Goal: Information Seeking & Learning: Check status

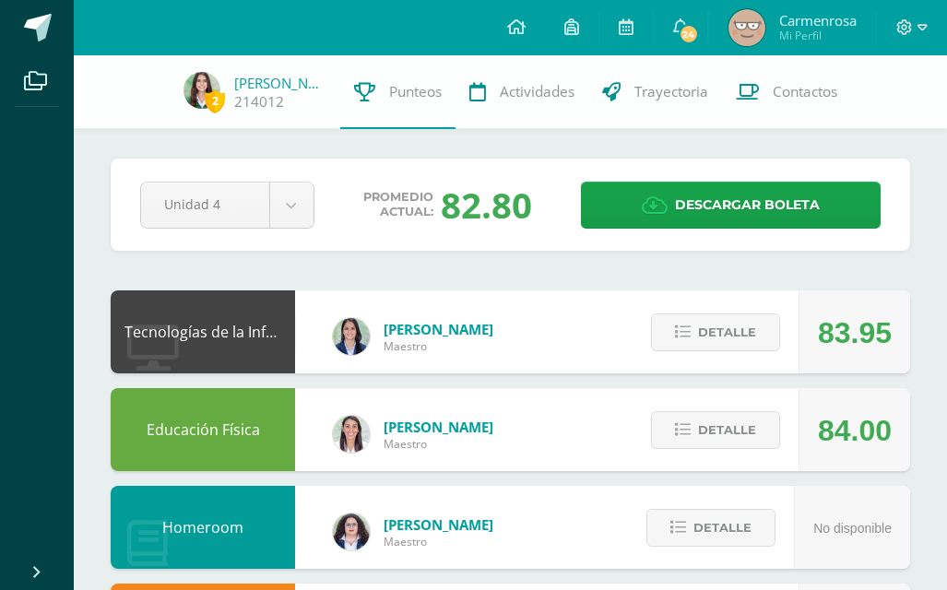
scroll to position [703, 0]
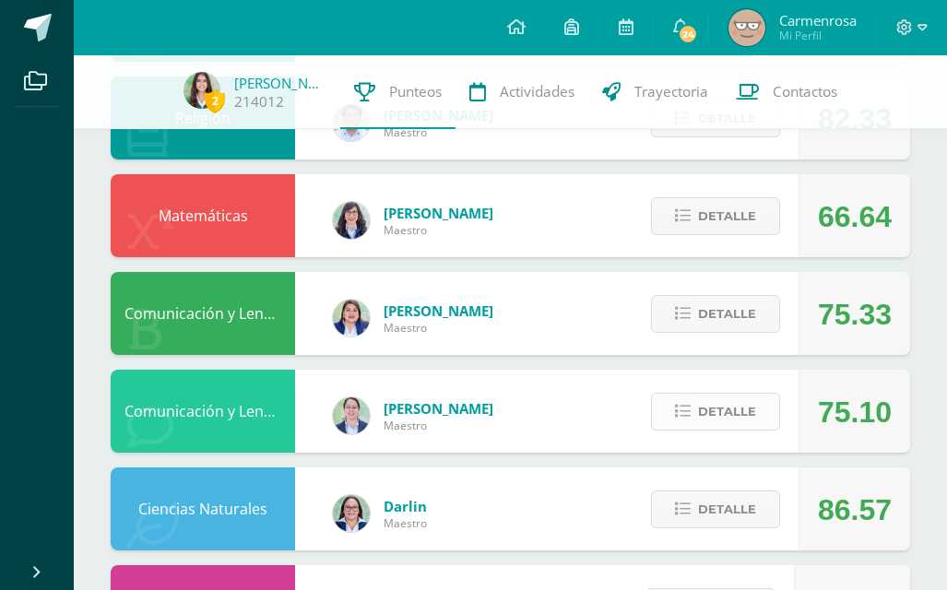
click at [686, 419] on icon at bounding box center [683, 412] width 16 height 16
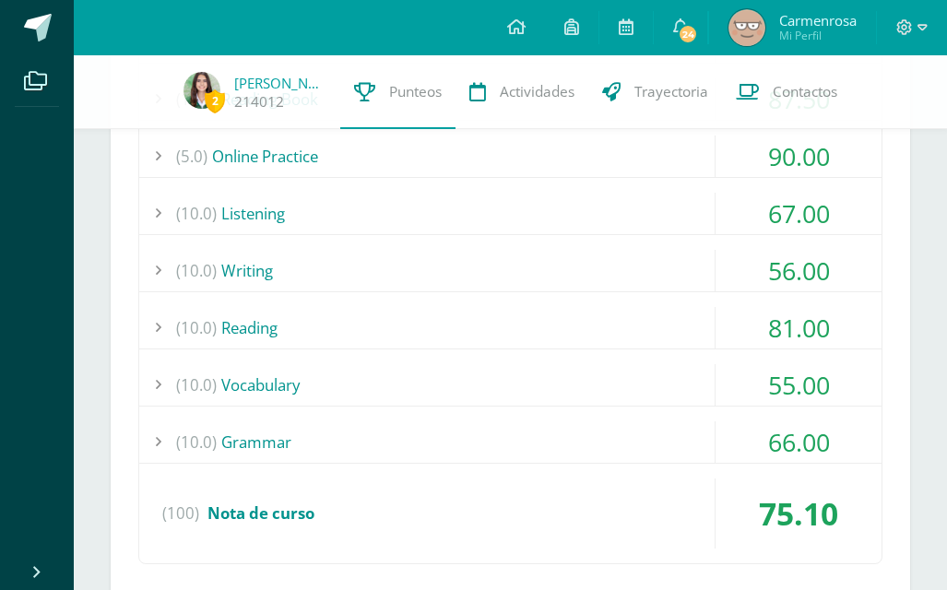
scroll to position [1291, 0]
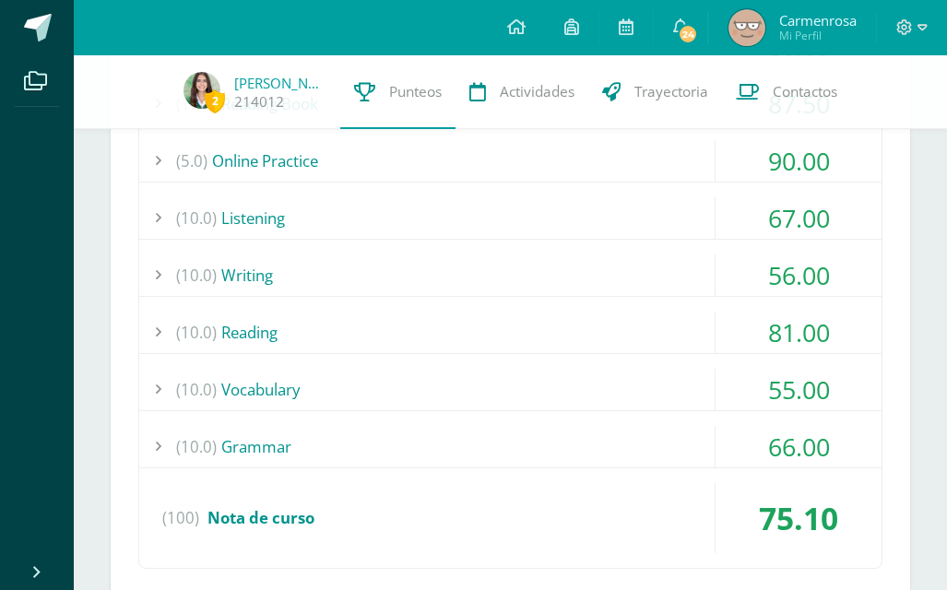
click at [835, 198] on div "67.00" at bounding box center [799, 217] width 166 height 41
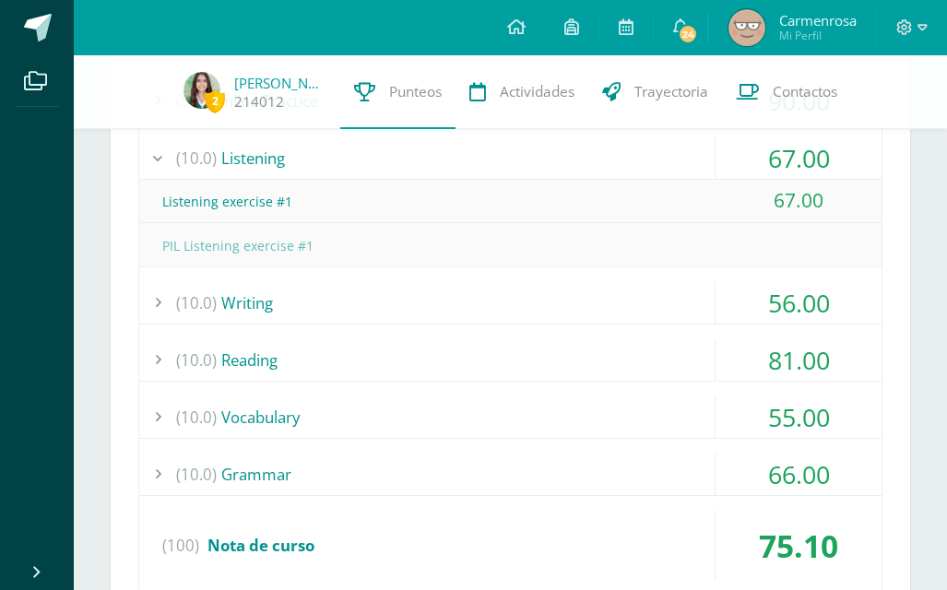
scroll to position [1357, 0]
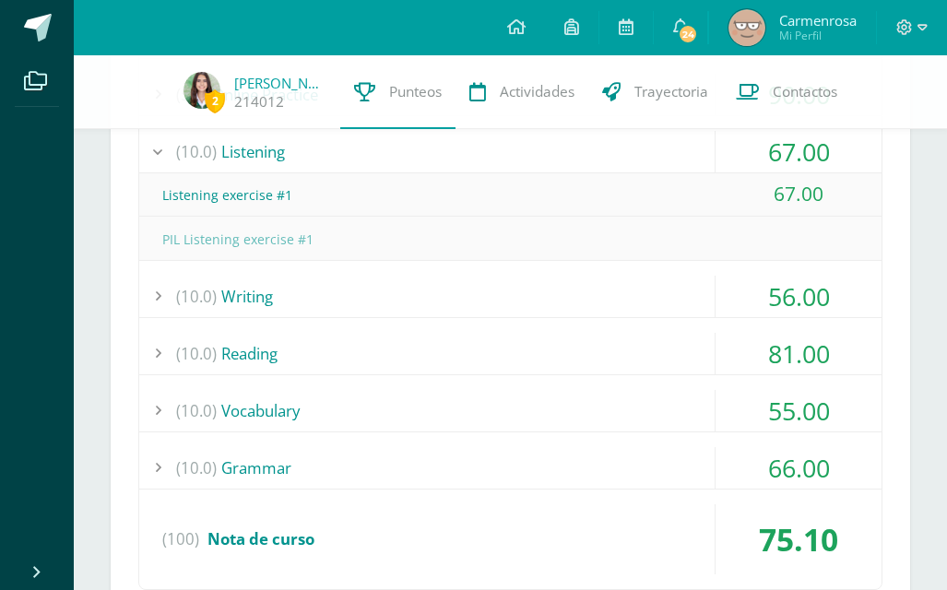
click at [656, 477] on div "(10.0) Grammar" at bounding box center [510, 467] width 742 height 41
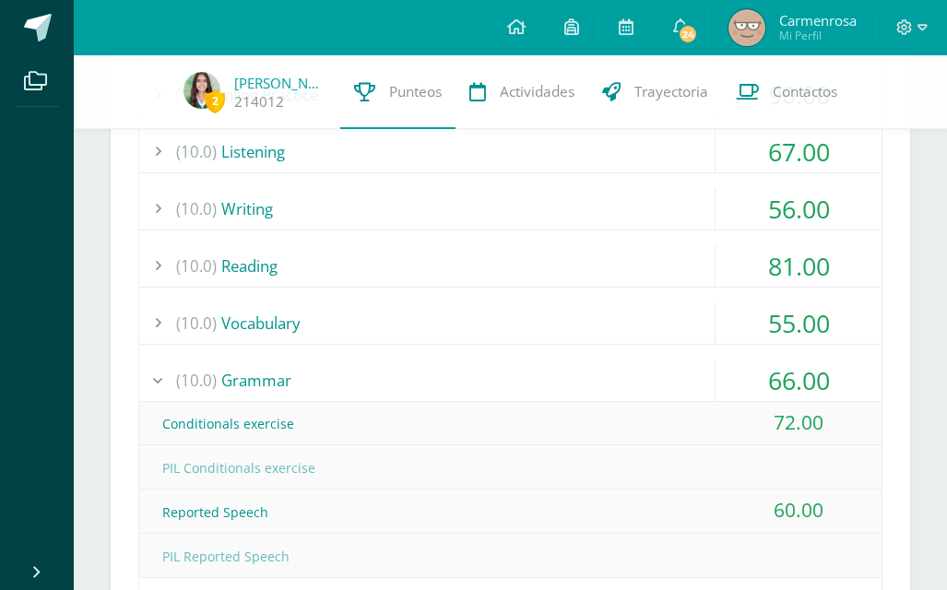
click at [747, 329] on div "55.00" at bounding box center [799, 322] width 166 height 41
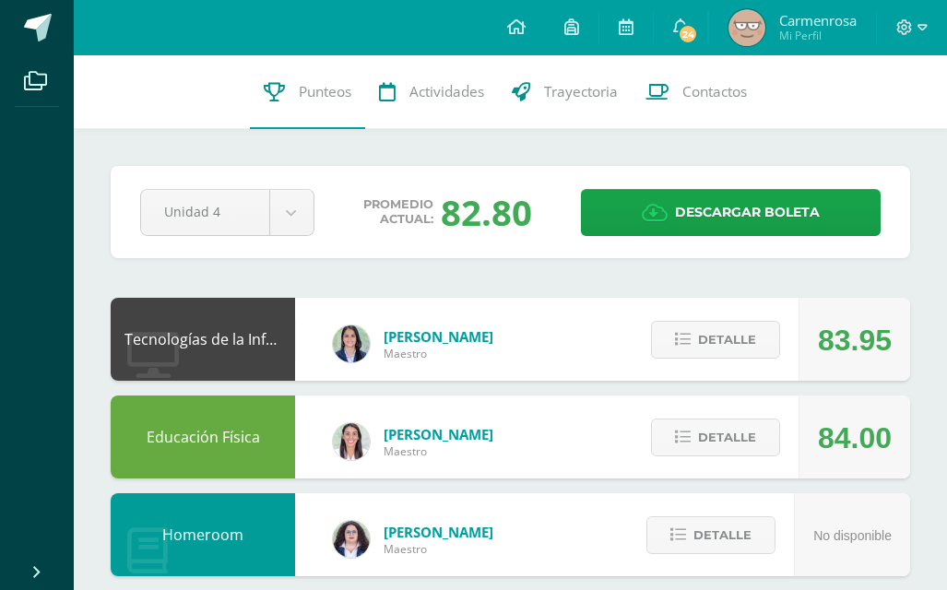
scroll to position [0, 0]
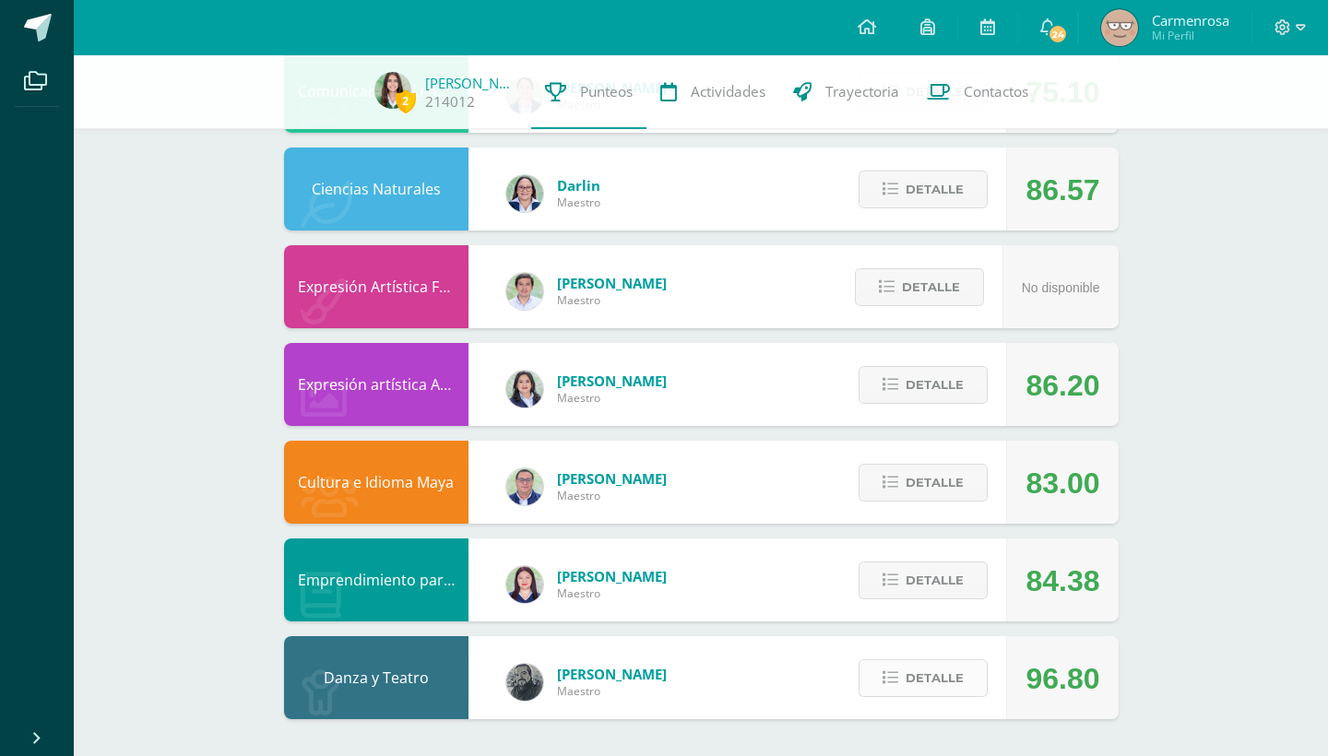
scroll to position [1902, 0]
click at [946, 654] on div "Detalle" at bounding box center [918, 677] width 175 height 83
click at [946, 671] on span "Detalle" at bounding box center [935, 678] width 58 height 34
click at [915, 576] on span "Detalle" at bounding box center [935, 580] width 58 height 34
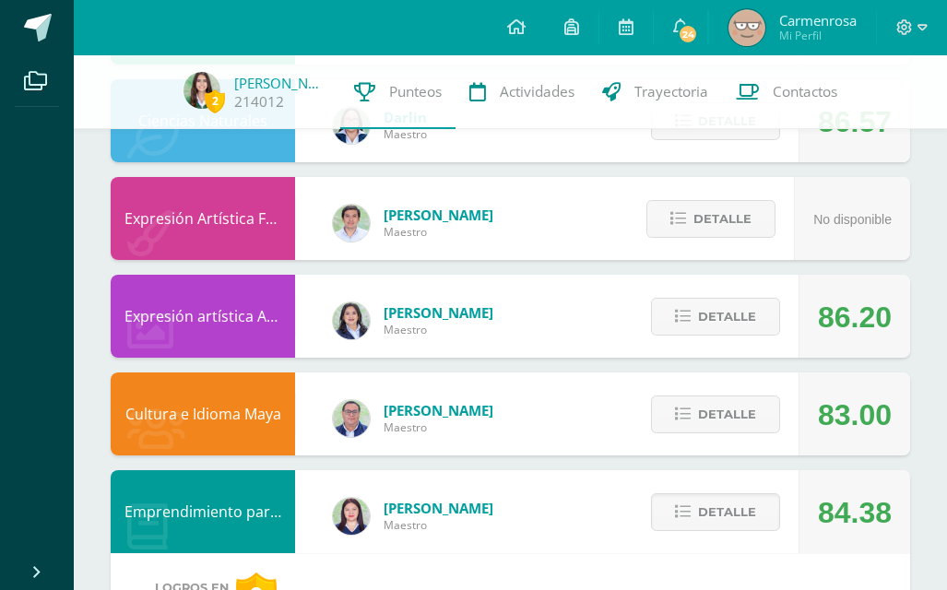
scroll to position [1831, 0]
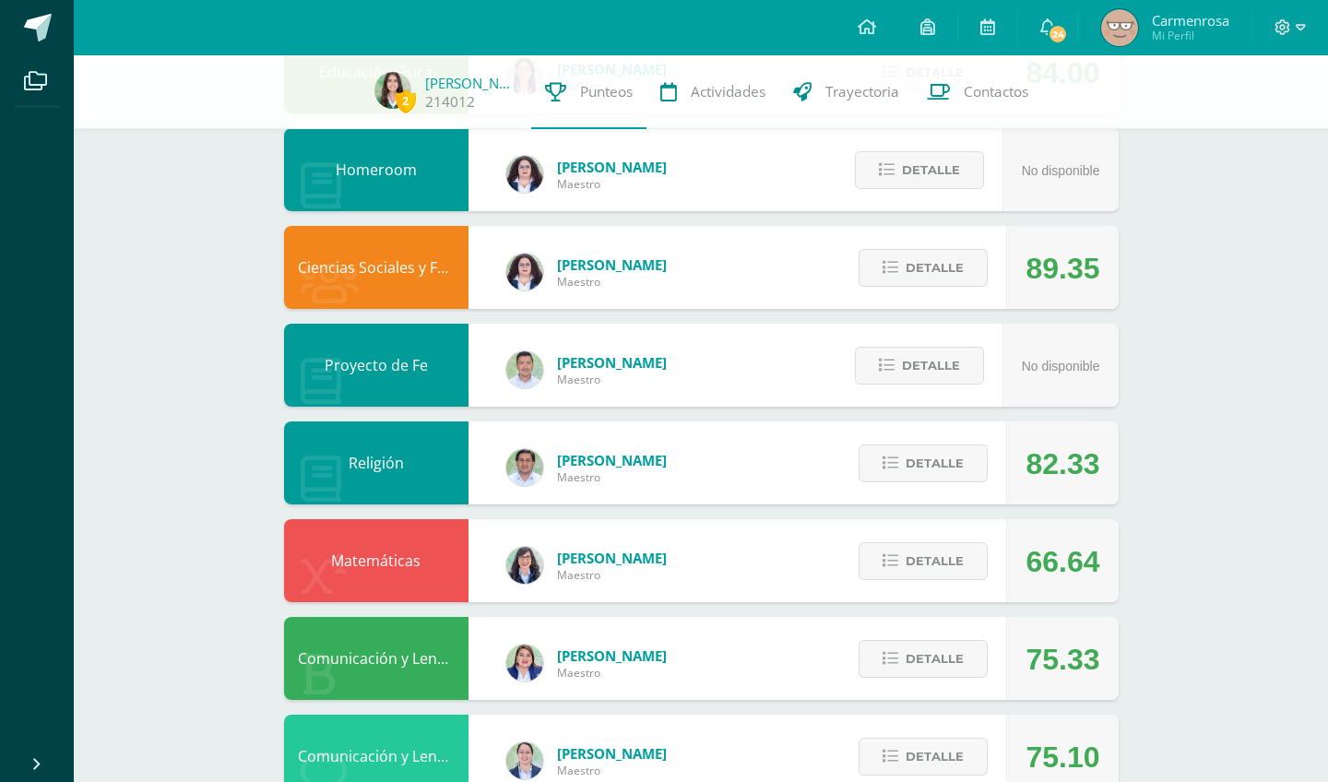
scroll to position [530, 0]
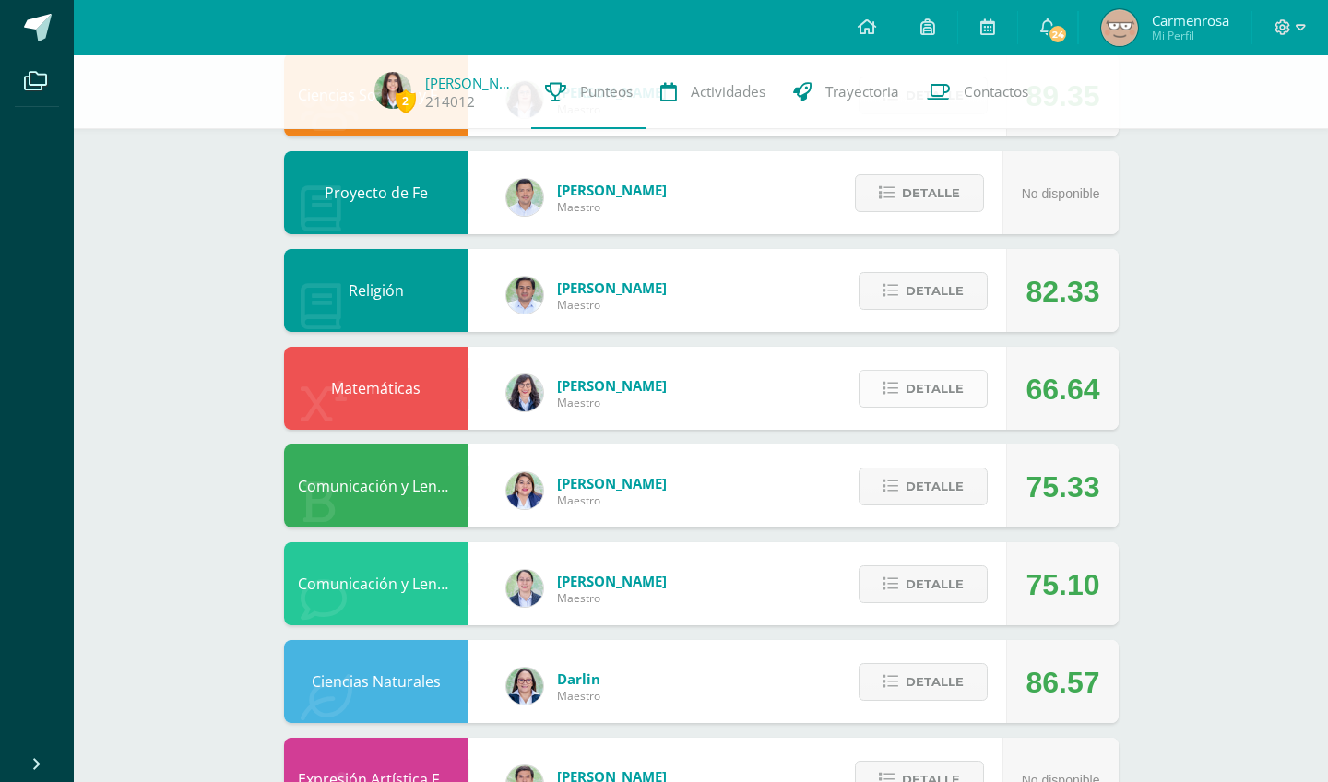
click at [871, 403] on button "Detalle" at bounding box center [923, 389] width 129 height 38
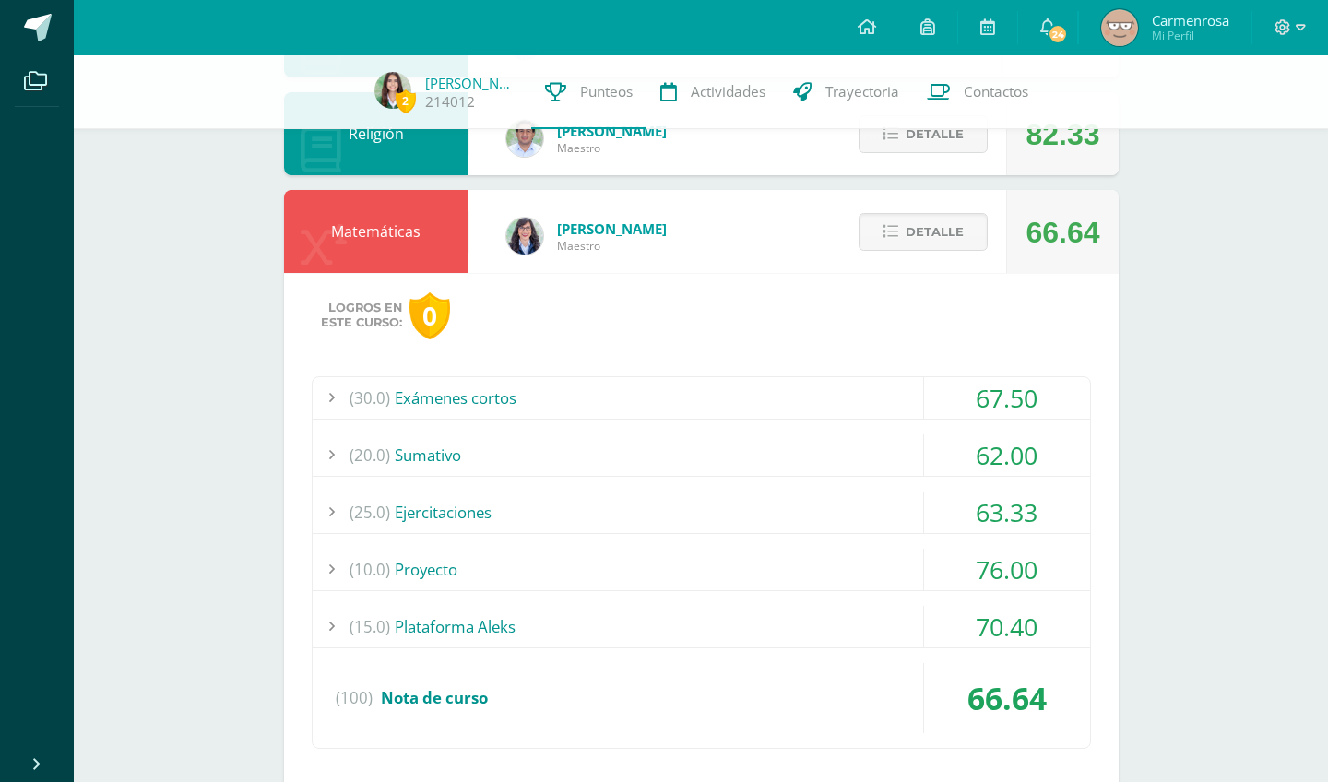
scroll to position [692, 0]
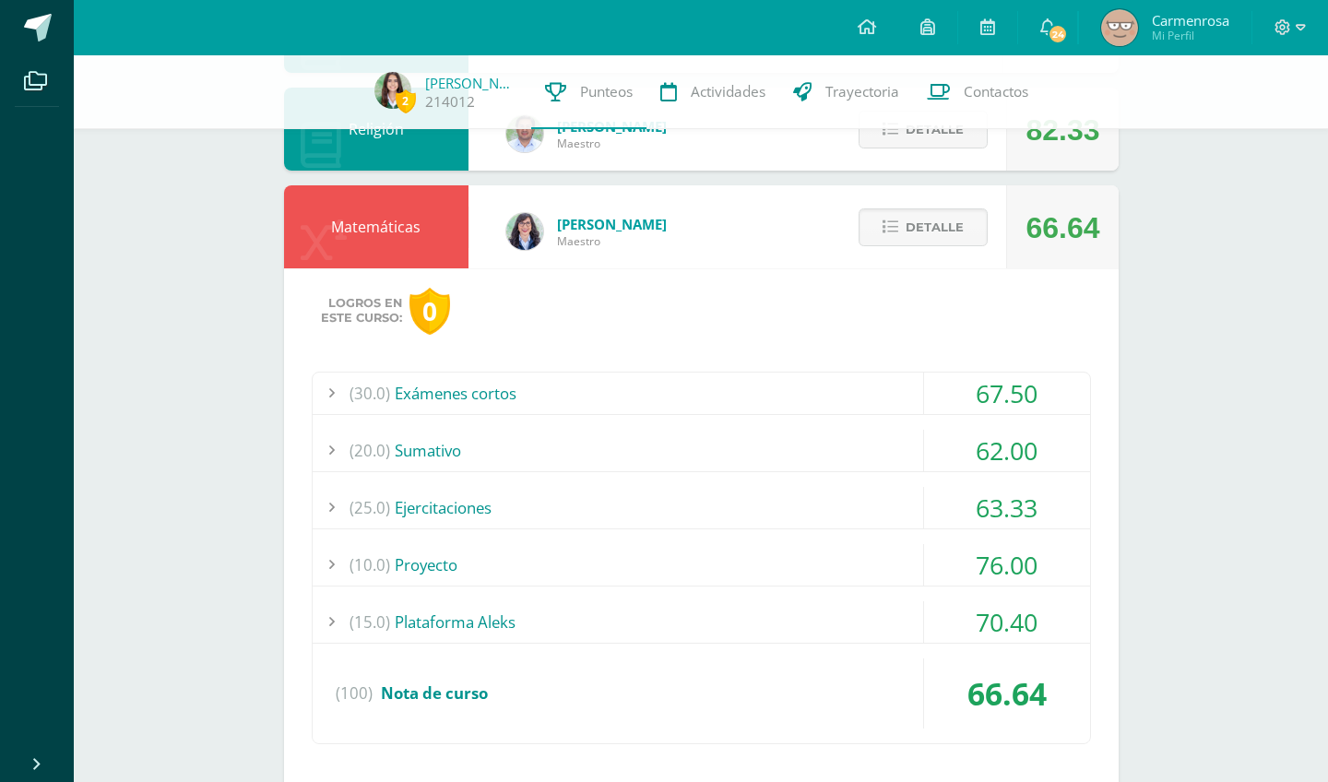
click at [752, 484] on div "(30.0) Exámenes cortos 67.50 Examen corto 1 65.00" at bounding box center [701, 558] width 779 height 373
click at [634, 494] on div "(25.0) Ejercitaciones" at bounding box center [701, 507] width 777 height 41
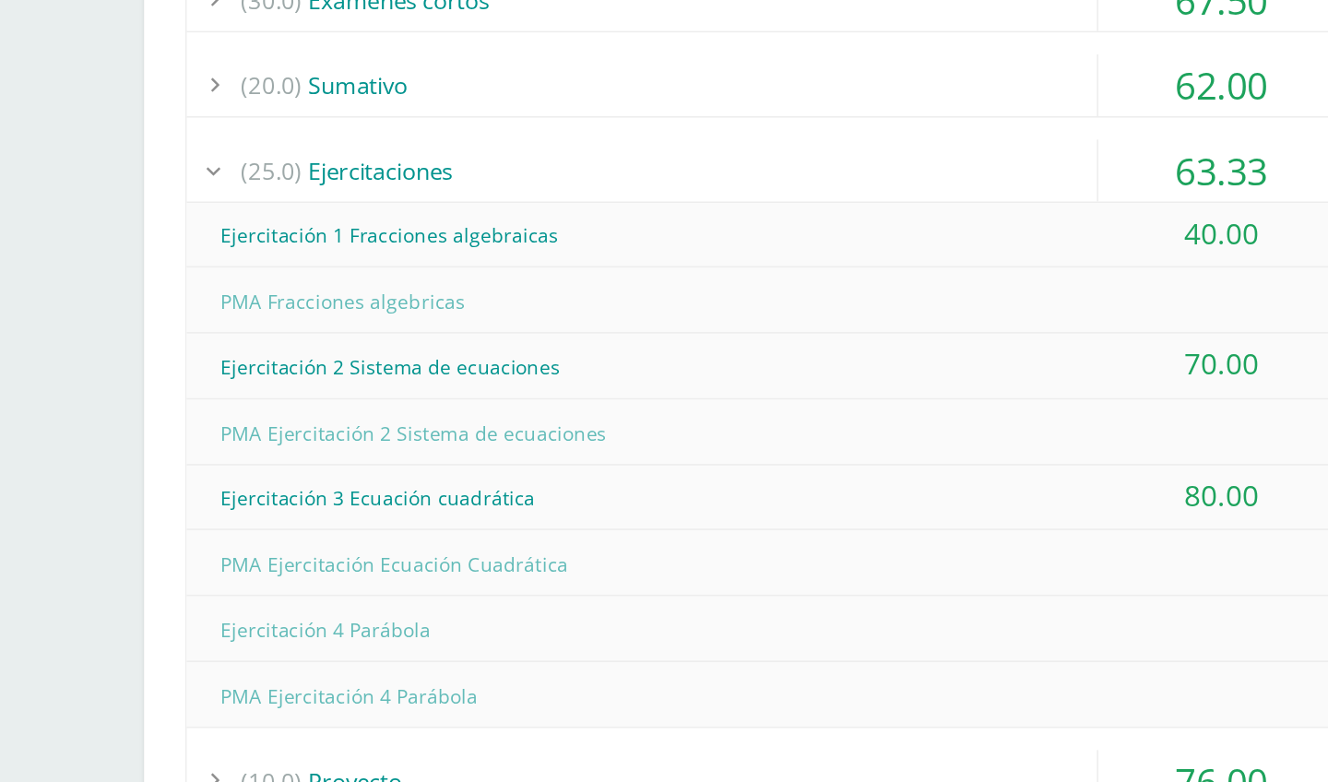
scroll to position [917, 0]
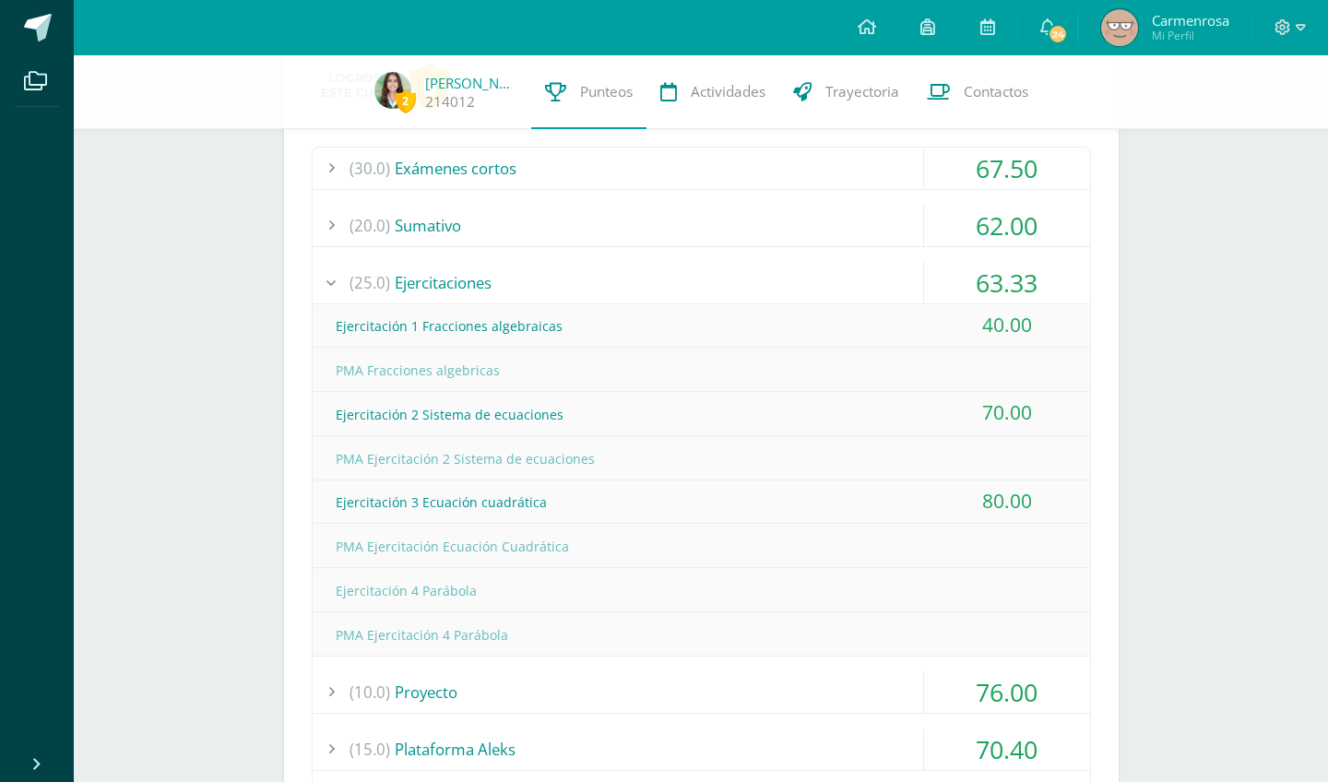
click at [490, 615] on div "PMA Ejercitación 4 Parábola" at bounding box center [701, 634] width 777 height 41
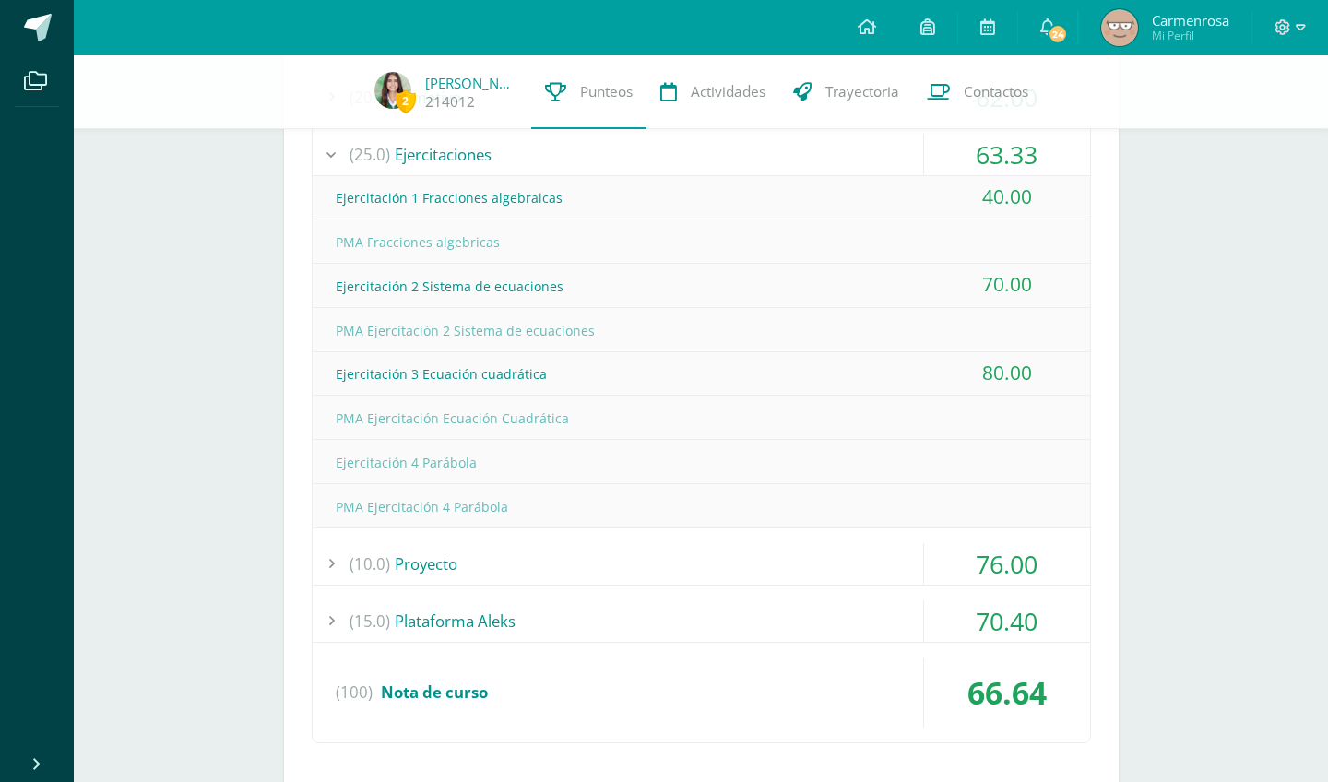
scroll to position [1072, 0]
